Goal: Find specific page/section: Find specific page/section

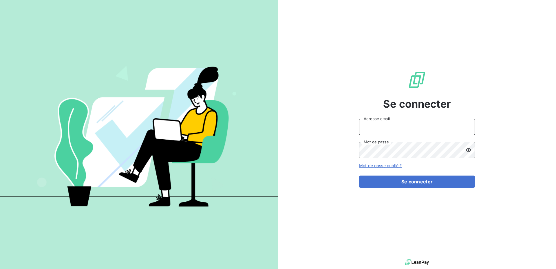
click at [391, 129] on input "Adresse email" at bounding box center [417, 127] width 116 height 16
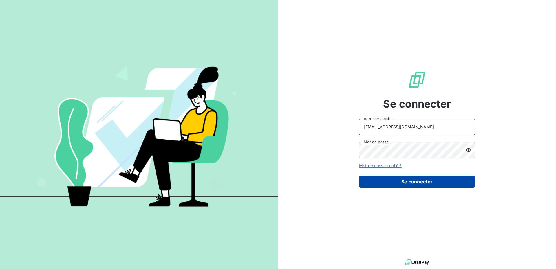
type input "[EMAIL_ADDRESS][DOMAIN_NAME]"
click at [392, 179] on button "Se connecter" at bounding box center [417, 181] width 116 height 12
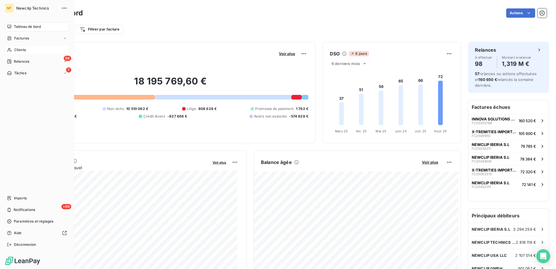
click at [26, 49] on span "Clients" at bounding box center [20, 49] width 12 height 5
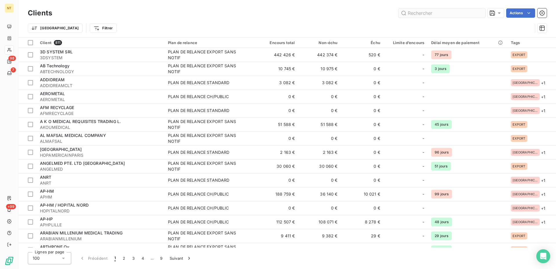
click at [421, 15] on input "text" at bounding box center [442, 12] width 87 height 9
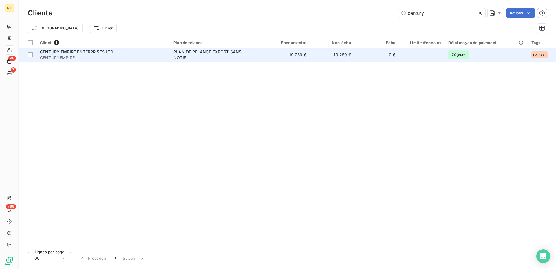
type input "century"
click at [94, 55] on span "CENTURYEMPIRE" at bounding box center [103, 58] width 127 height 6
